Goal: Task Accomplishment & Management: Manage account settings

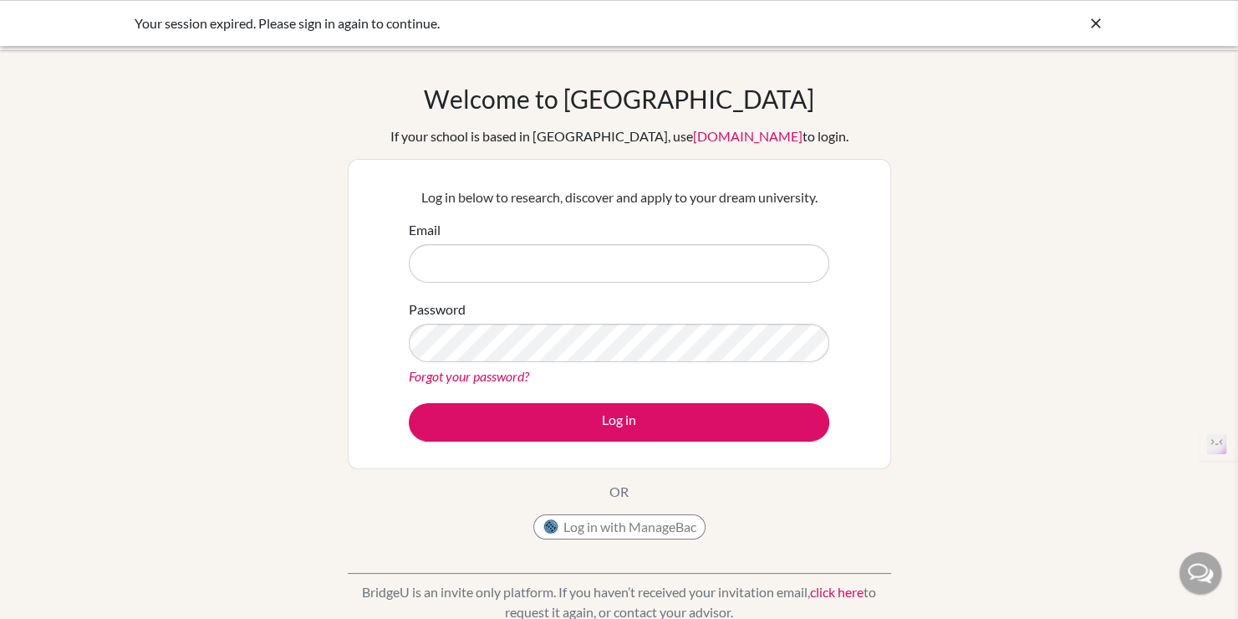
click at [563, 251] on input "Email" at bounding box center [619, 263] width 421 height 38
type input "[DOMAIN_NAME][EMAIL_ADDRESS][DOMAIN_NAME]"
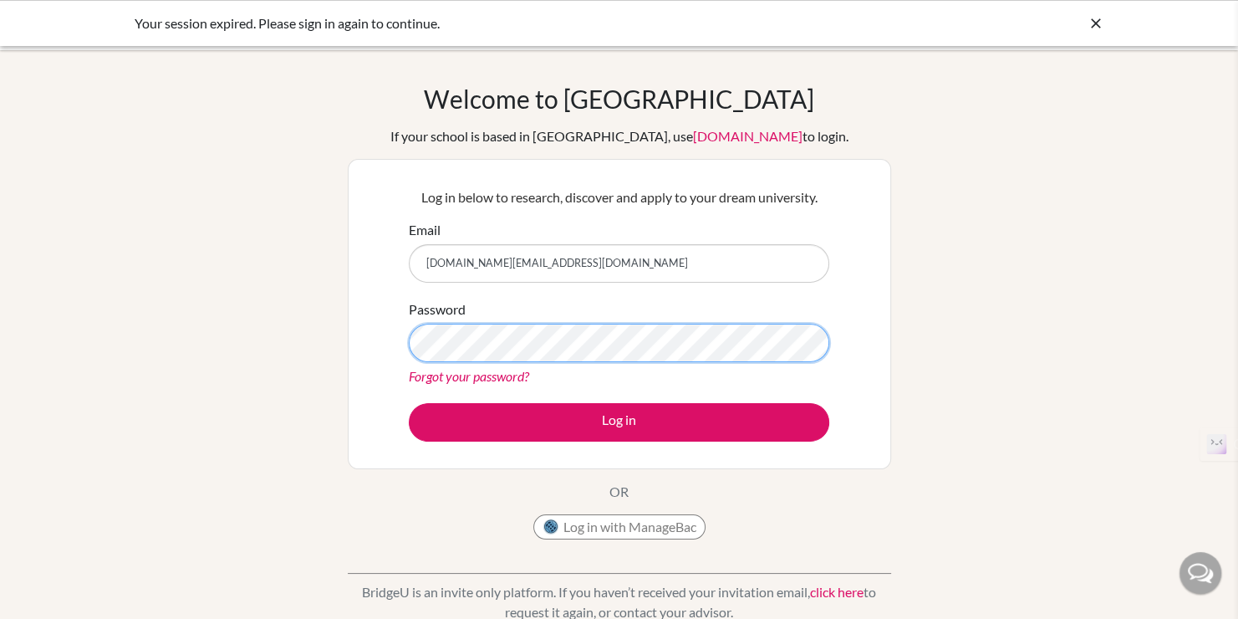
click at [409, 403] on button "Log in" at bounding box center [619, 422] width 421 height 38
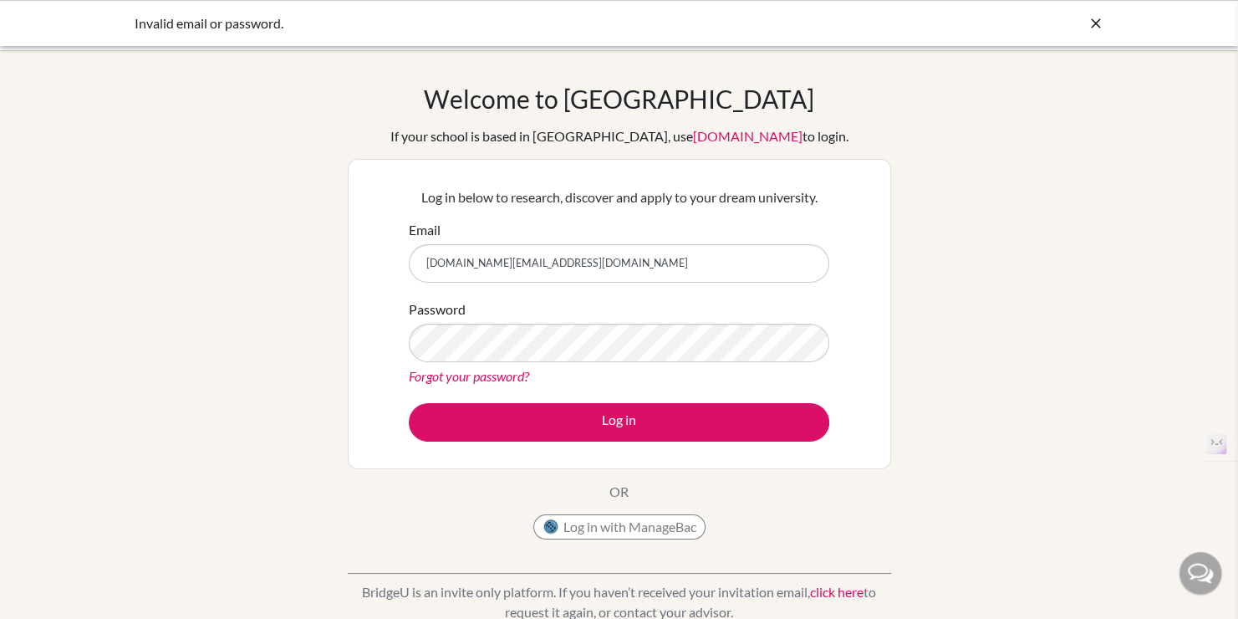
drag, startPoint x: 1049, startPoint y: 24, endPoint x: 1056, endPoint y: 32, distance: 10.1
click at [1056, 31] on div "Invalid email or password." at bounding box center [620, 23] width 970 height 20
click at [1095, 27] on icon at bounding box center [1096, 23] width 17 height 17
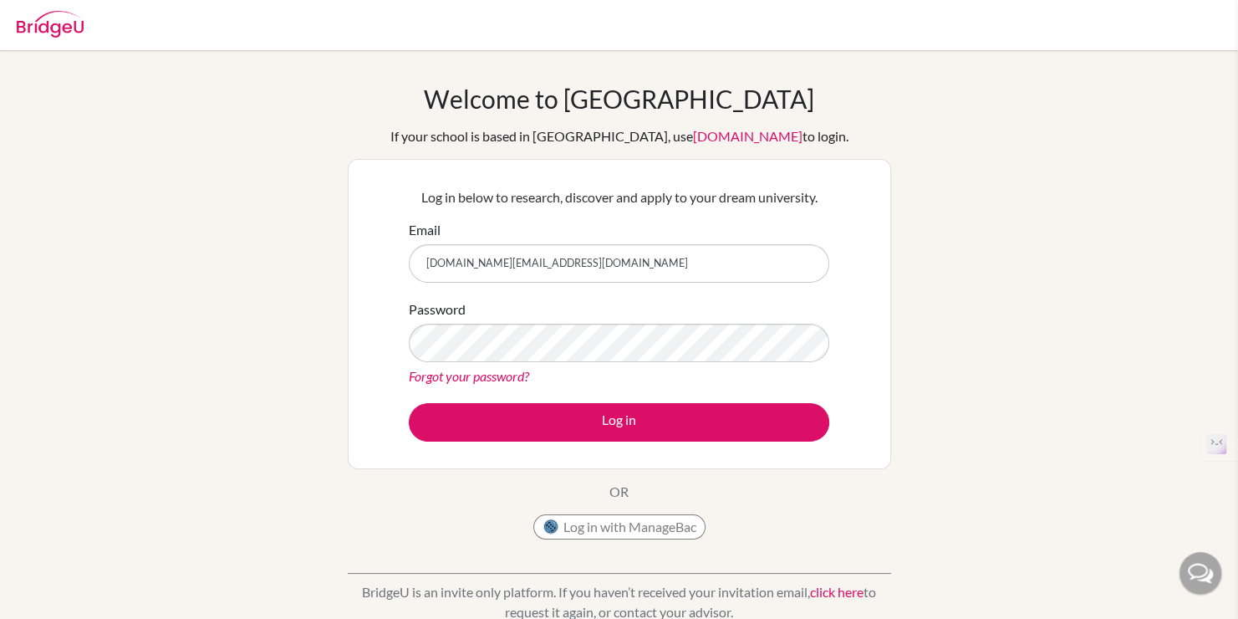
click at [1088, 27] on div at bounding box center [618, 25] width 1221 height 50
click at [409, 403] on button "Log in" at bounding box center [619, 422] width 421 height 38
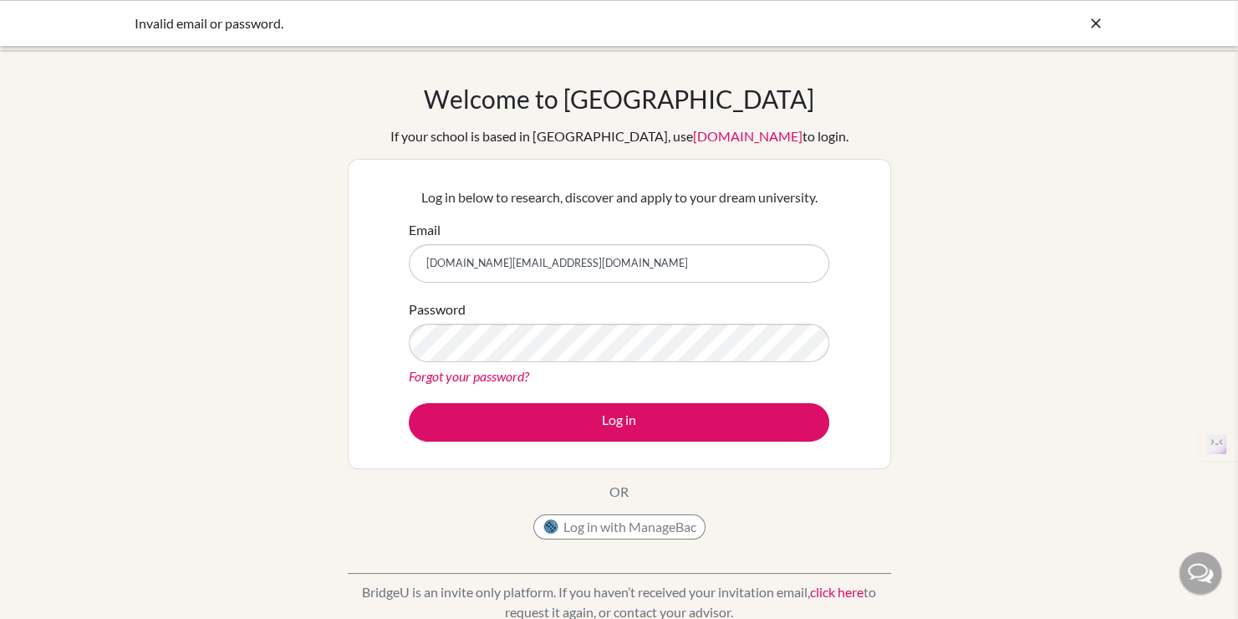
click at [1089, 23] on icon at bounding box center [1096, 23] width 17 height 17
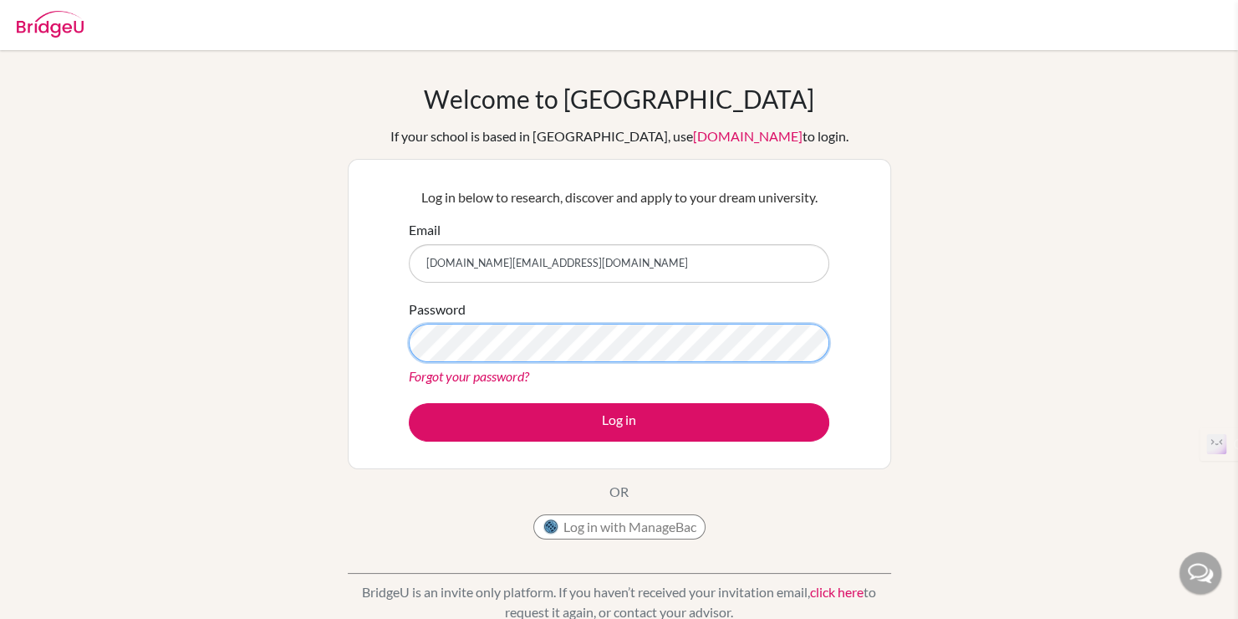
click at [409, 403] on button "Log in" at bounding box center [619, 422] width 421 height 38
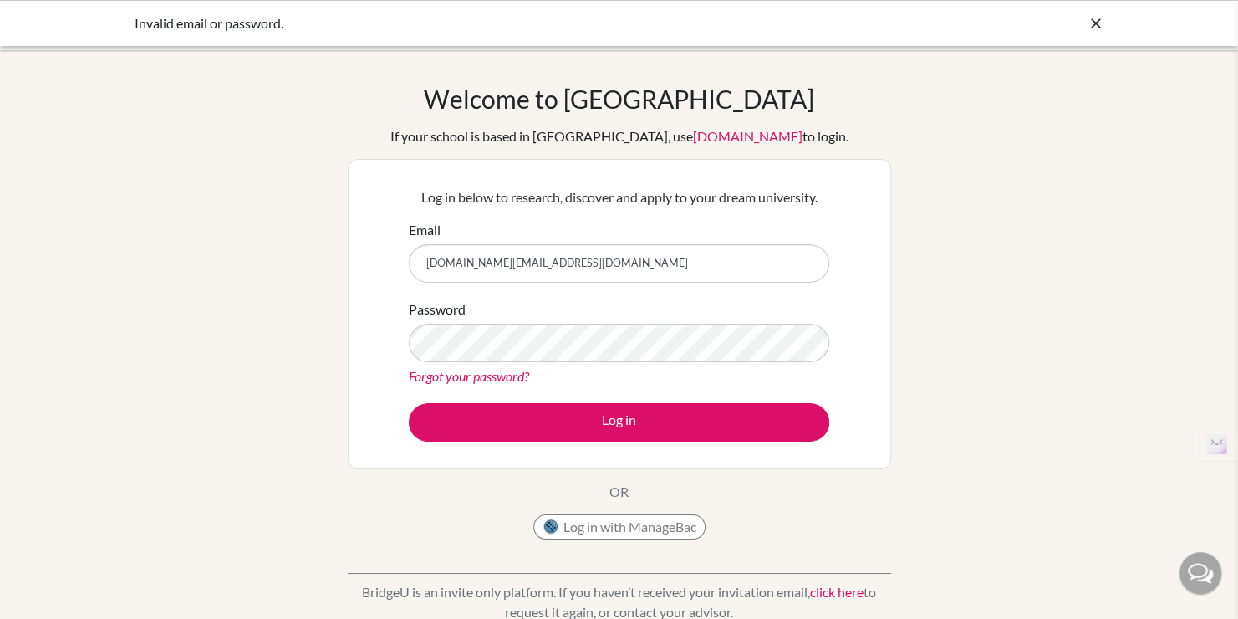
click at [507, 376] on link "Forgot your password?" at bounding box center [469, 376] width 120 height 16
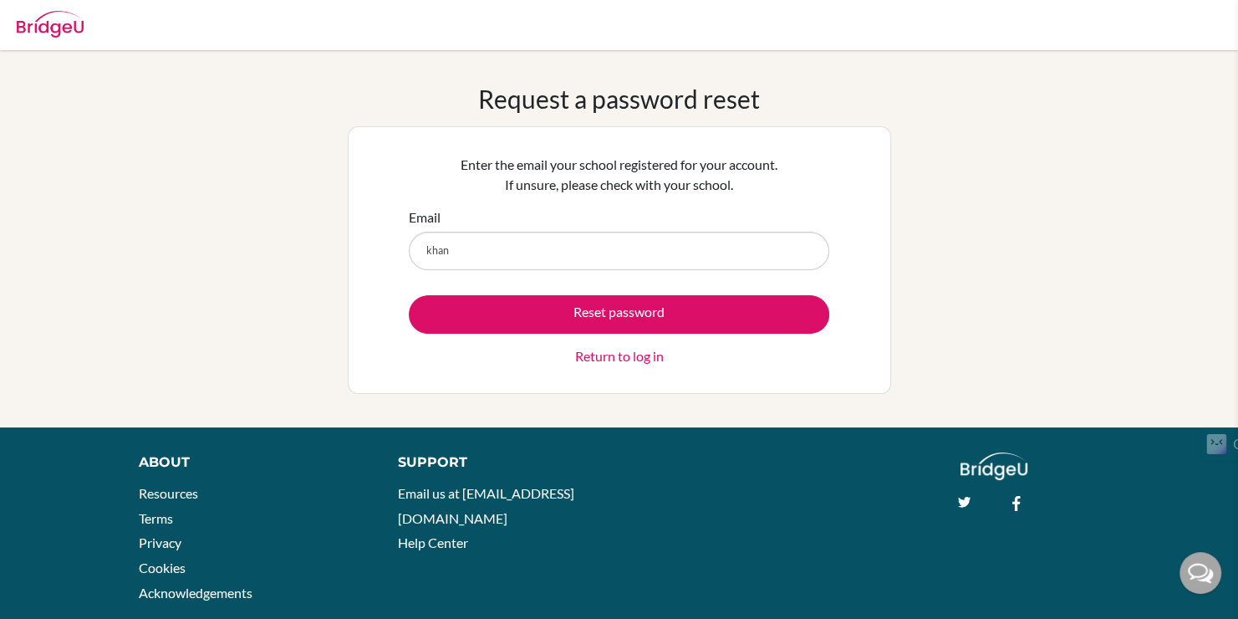
type input "[DOMAIN_NAME][EMAIL_ADDRESS][DOMAIN_NAME]"
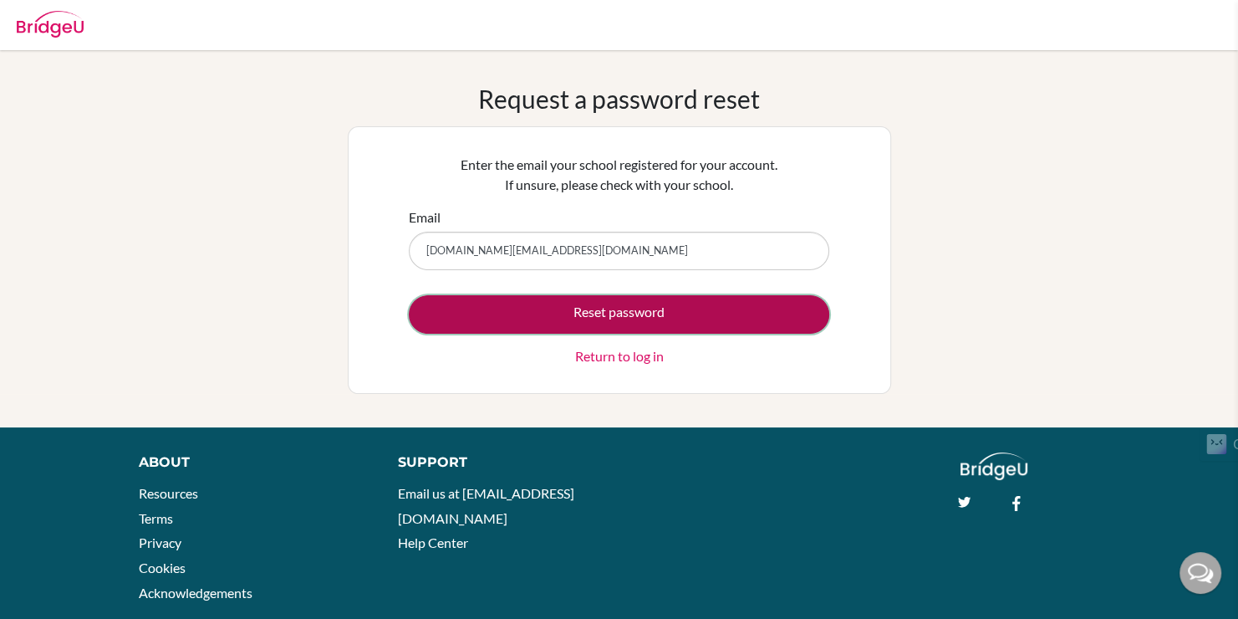
click at [591, 307] on button "Reset password" at bounding box center [619, 314] width 421 height 38
